Goal: Task Accomplishment & Management: Complete application form

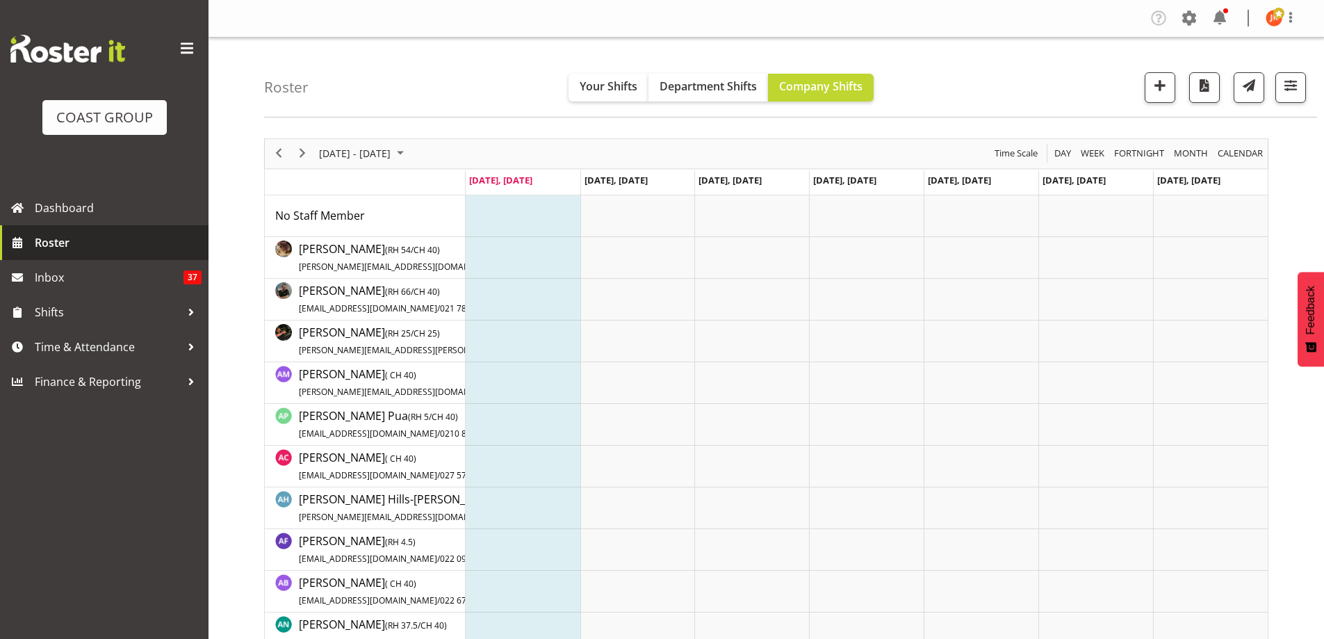
click at [72, 238] on span "Roster" at bounding box center [118, 242] width 167 height 21
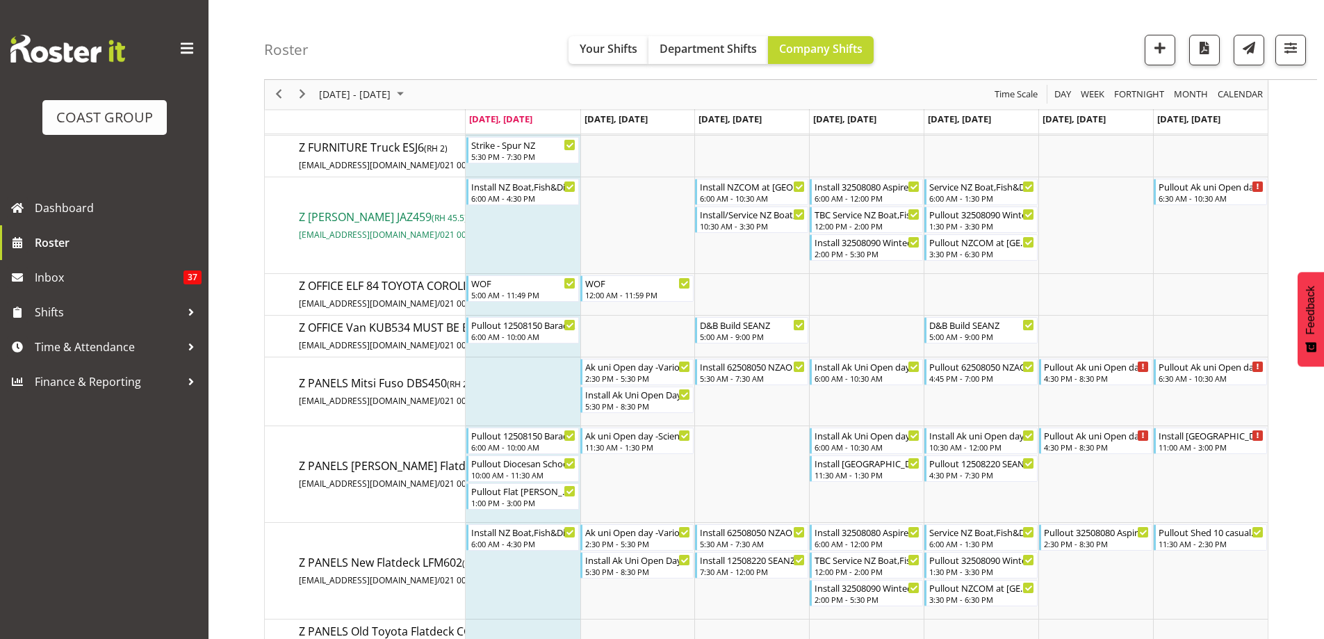
scroll to position [12805, 0]
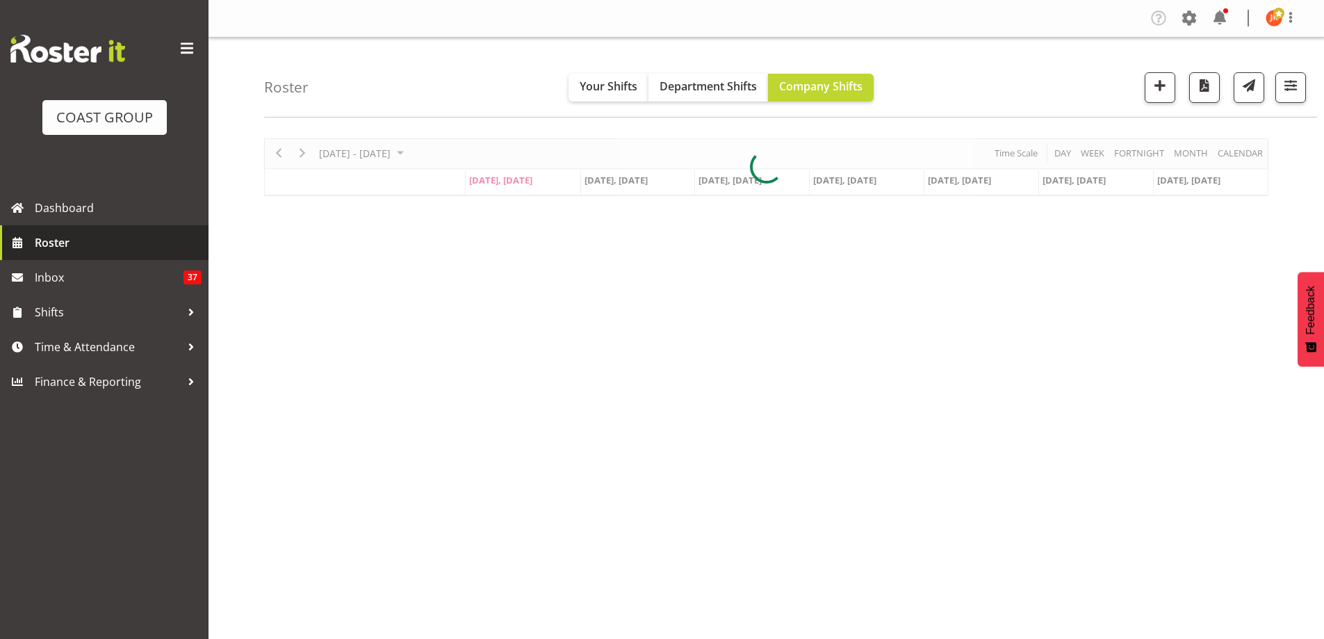
click at [72, 243] on span "Roster" at bounding box center [118, 242] width 167 height 21
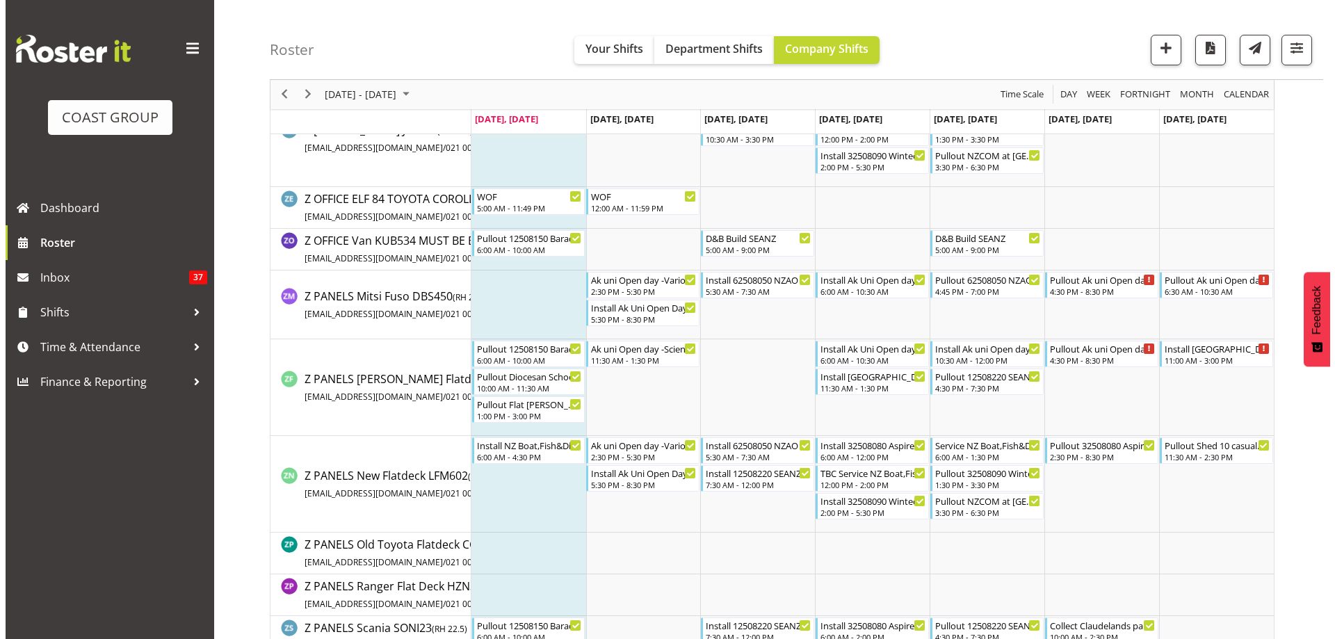
scroll to position [12874, 0]
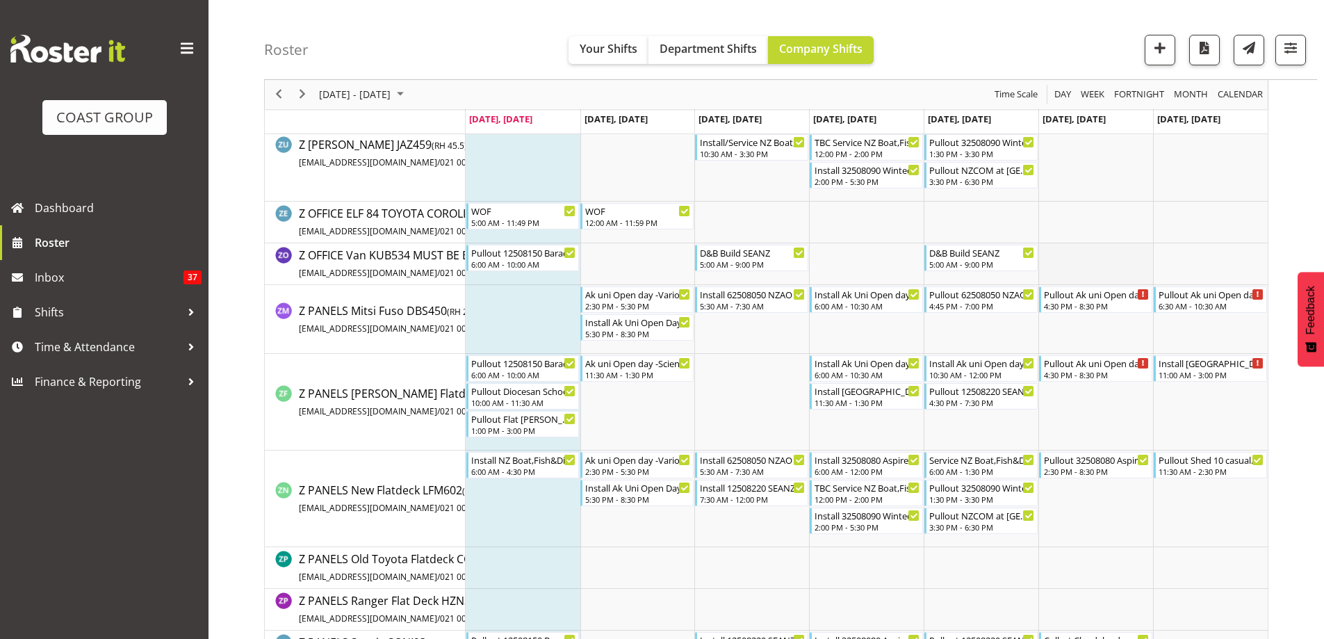
click at [1080, 265] on td "Timeline Week of August 25, 2025" at bounding box center [1096, 264] width 115 height 42
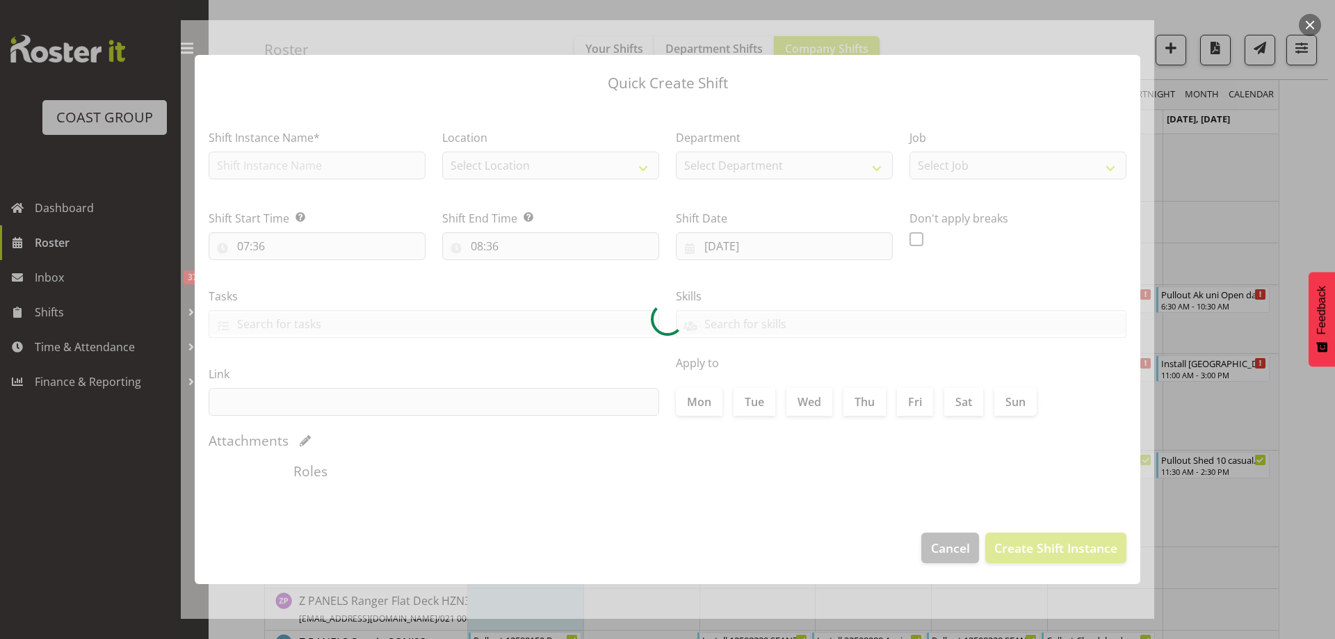
type input "30/08/2025"
checkbox input "true"
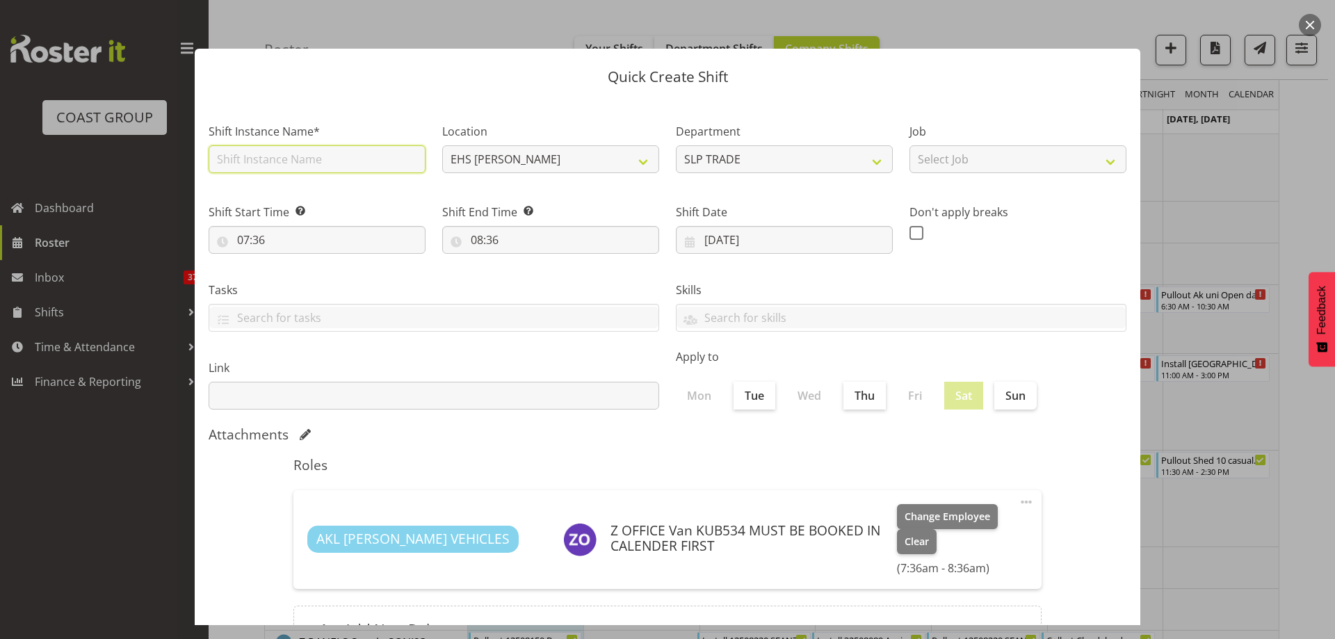
click at [312, 162] on input "text" at bounding box center [317, 159] width 217 height 28
click at [366, 156] on input "D&B Build AKL Foodshow" at bounding box center [317, 159] width 217 height 28
type input "D&B Build FTPT"
click at [1005, 395] on label "Sun" at bounding box center [1015, 396] width 42 height 28
click at [1003, 395] on input "Sun" at bounding box center [998, 395] width 9 height 9
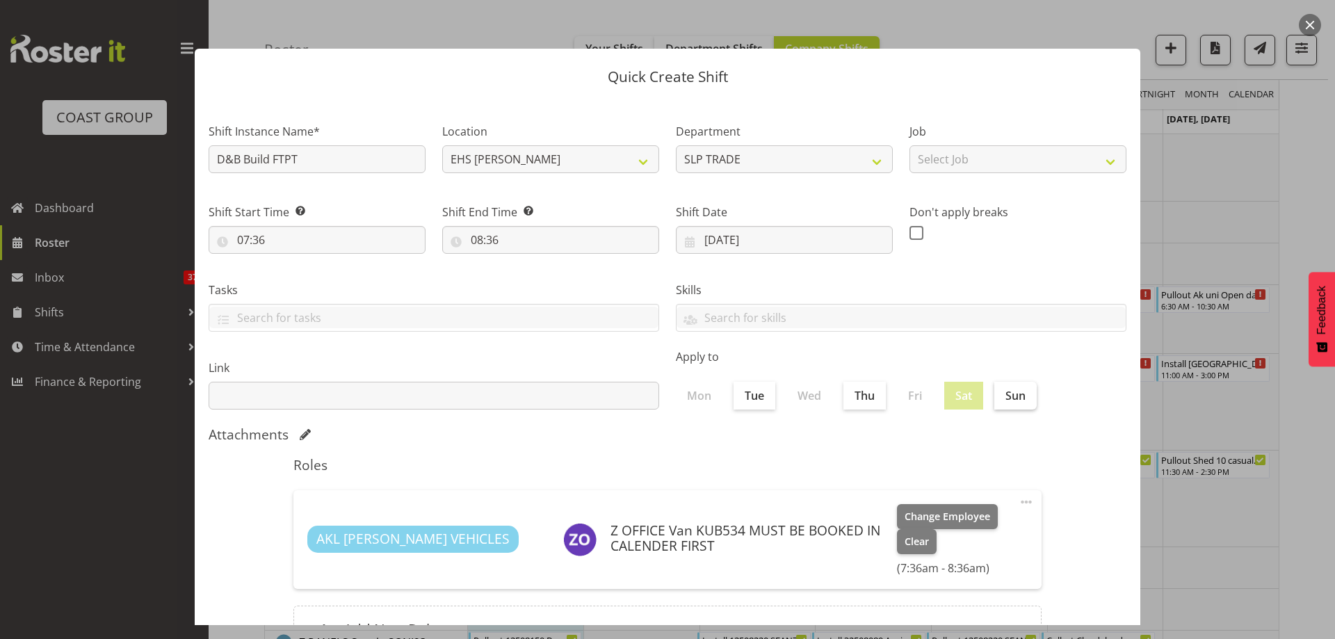
checkbox input "true"
click at [243, 236] on input "07:36" at bounding box center [317, 240] width 217 height 28
click at [300, 278] on select "00 01 02 03 04 05 06 07 08 09 10 11 12 13 14 15 16 17 18 19 20 21 22 23" at bounding box center [303, 276] width 31 height 28
select select "0"
click at [288, 262] on select "00 01 02 03 04 05 06 07 08 09 10 11 12 13 14 15 16 17 18 19 20 21 22 23" at bounding box center [303, 276] width 31 height 28
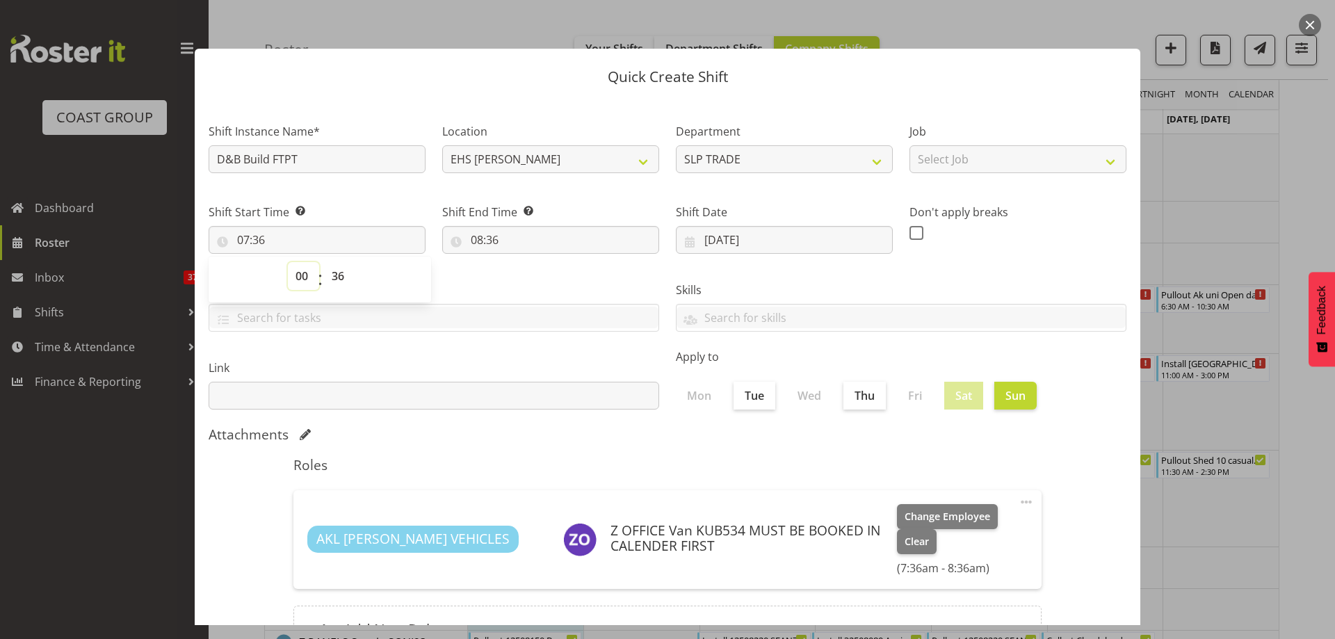
type input "00:36"
click at [334, 282] on select "00 01 02 03 04 05 06 07 08 09 10 11 12 13 14 15 16 17 18 19 20 21 22 23 24 25 2…" at bounding box center [339, 276] width 31 height 28
select select "0"
click at [324, 262] on select "00 01 02 03 04 05 06 07 08 09 10 11 12 13 14 15 16 17 18 19 20 21 22 23 24 25 2…" at bounding box center [339, 276] width 31 height 28
type input "00:00"
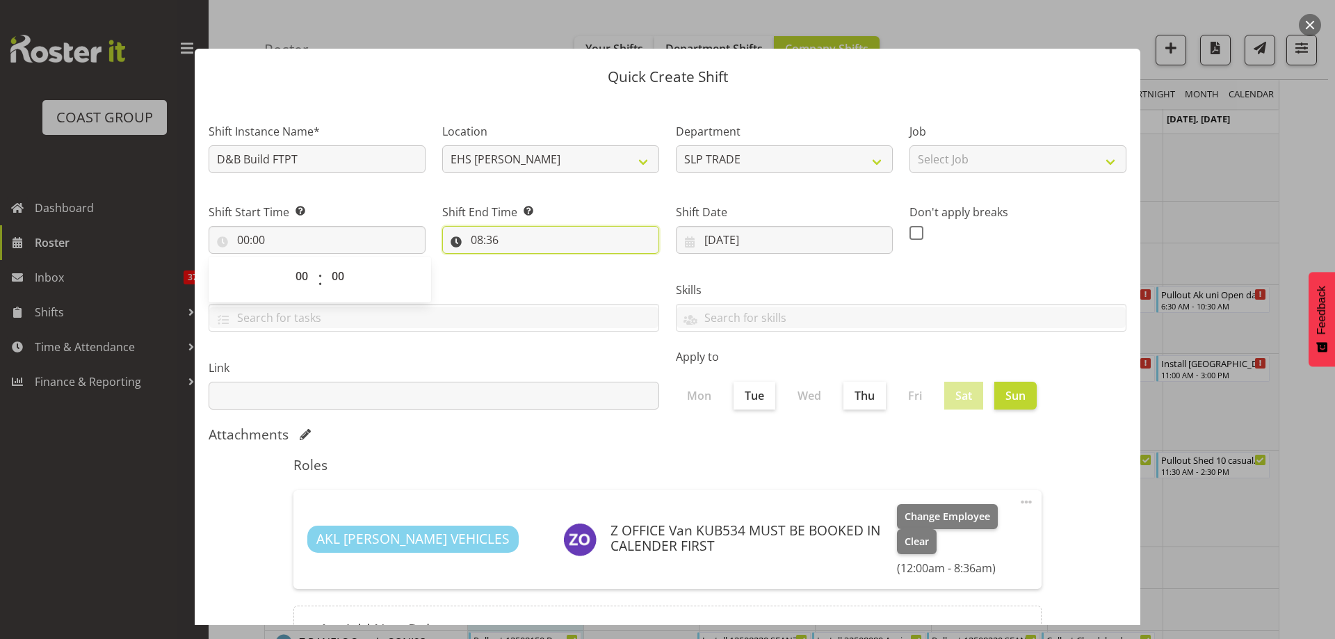
click at [476, 246] on input "08:36" at bounding box center [550, 240] width 217 height 28
click at [536, 276] on select "00 01 02 03 04 05 06 07 08 09 10 11 12 13 14 15 16 17 18 19 20 21 22 23" at bounding box center [536, 276] width 31 height 28
select select "0"
click at [521, 262] on select "00 01 02 03 04 05 06 07 08 09 10 11 12 13 14 15 16 17 18 19 20 21 22 23" at bounding box center [536, 276] width 31 height 28
type input "00:36"
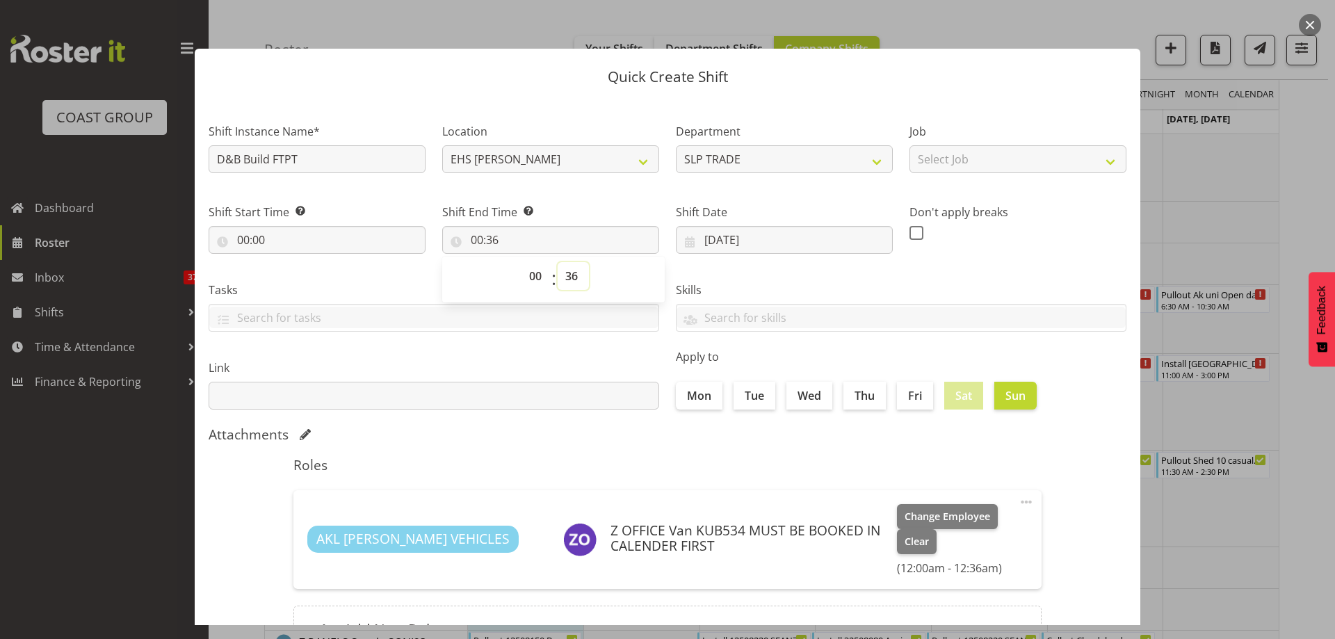
click at [562, 281] on select "00 01 02 03 04 05 06 07 08 09 10 11 12 13 14 15 16 17 18 19 20 21 22 23 24 25 2…" at bounding box center [573, 276] width 31 height 28
drag, startPoint x: 553, startPoint y: 299, endPoint x: 568, endPoint y: 300, distance: 14.7
click at [562, 300] on div "00 01 02 03 04 05 06 07 08 09 10 11 12 13 14 15 16 17 18 19 20 21 22 23 : 00 01…" at bounding box center [553, 280] width 222 height 46
click at [569, 275] on select "00 01 02 03 04 05 06 07 08 09 10 11 12 13 14 15 16 17 18 19 20 21 22 23 24 25 2…" at bounding box center [573, 276] width 31 height 28
select select "0"
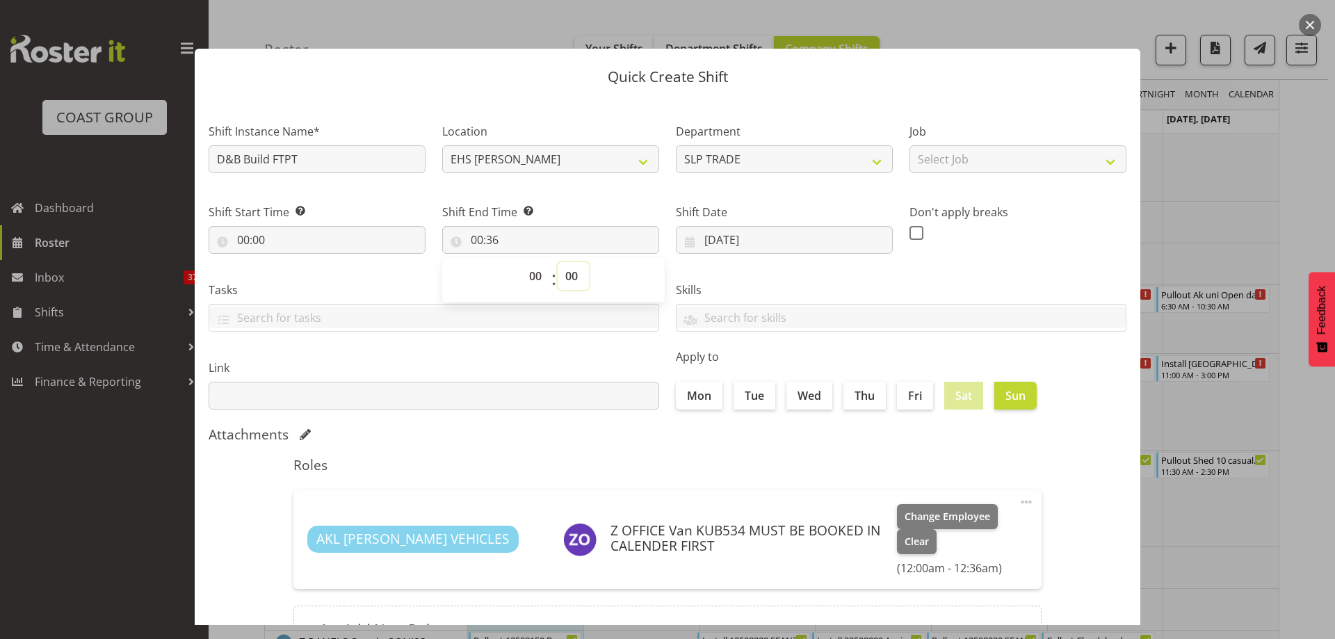
click at [558, 262] on select "00 01 02 03 04 05 06 07 08 09 10 11 12 13 14 15 16 17 18 19 20 21 22 23 24 25 2…" at bounding box center [573, 276] width 31 height 28
type input "00:00"
click at [1099, 163] on select "Select Job 1 Carlton Events 1 Carlton Hamilton 1 Carlton Wellington 1 EHS WAREH…" at bounding box center [1017, 159] width 217 height 28
click at [1010, 164] on select "Select Job 1 Carlton Events 1 Carlton Hamilton 1 Carlton Wellington 1 EHS WAREH…" at bounding box center [1017, 159] width 217 height 28
select select "9630"
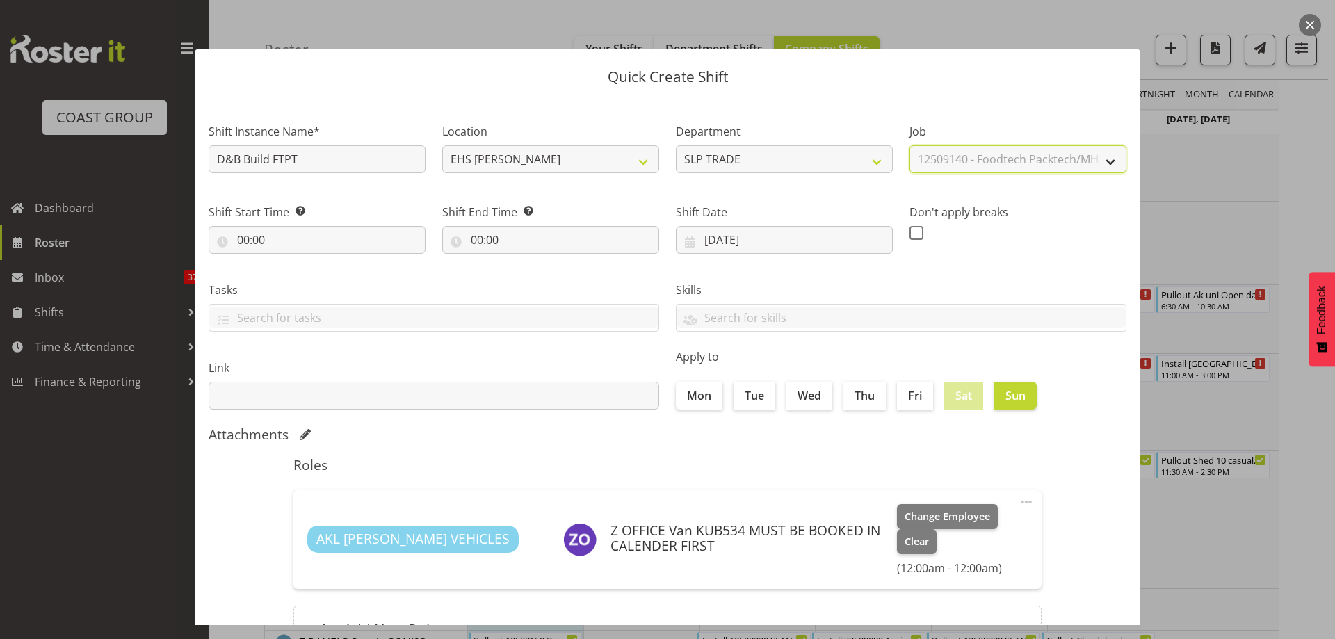
click at [909, 145] on select "Select Job 1 Carlton Events 1 Carlton Hamilton 1 Carlton Wellington 1 EHS WAREH…" at bounding box center [1017, 159] width 217 height 28
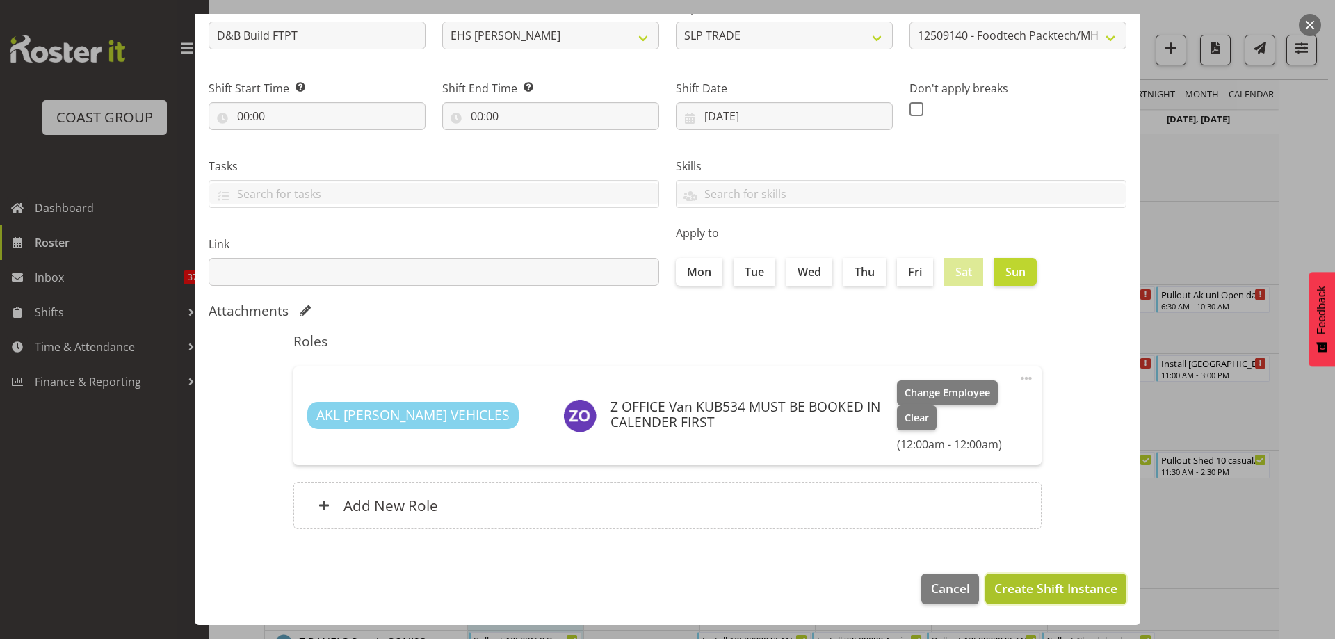
click at [1057, 586] on span "Create Shift Instance" at bounding box center [1055, 588] width 123 height 18
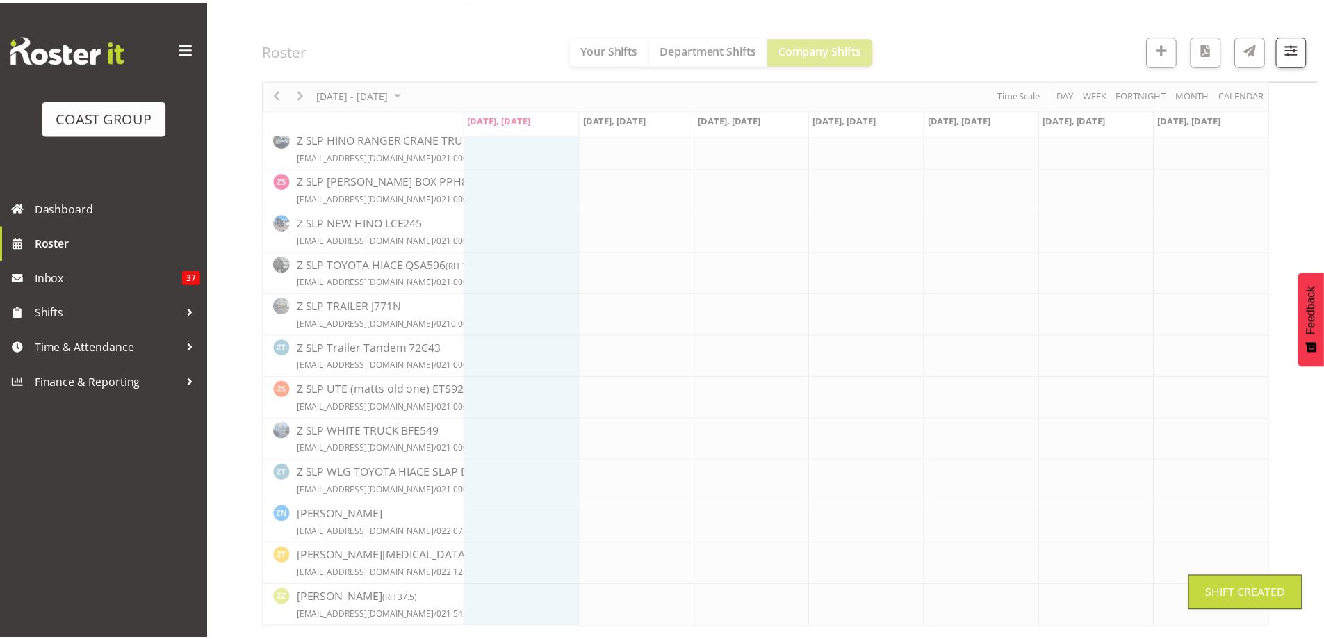
scroll to position [10311, 0]
